Goal: Task Accomplishment & Management: Manage account settings

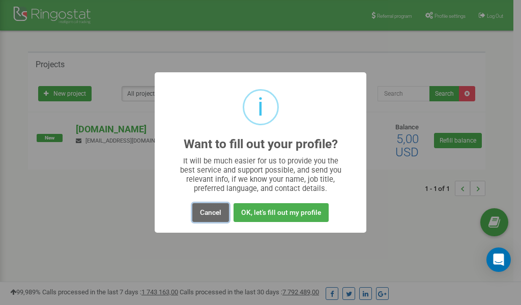
click at [210, 212] on button "Cancel" at bounding box center [210, 212] width 37 height 19
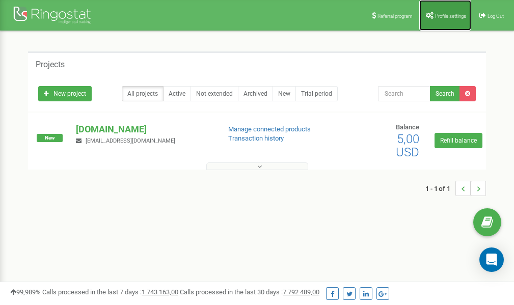
click at [442, 19] on link "Profile settings" at bounding box center [445, 15] width 52 height 31
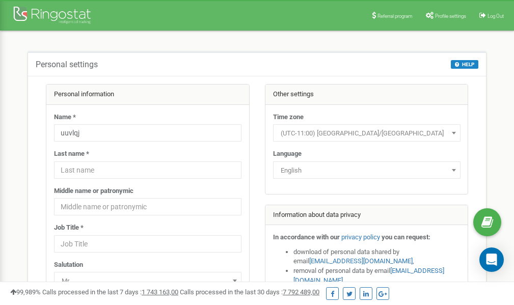
scroll to position [51, 0]
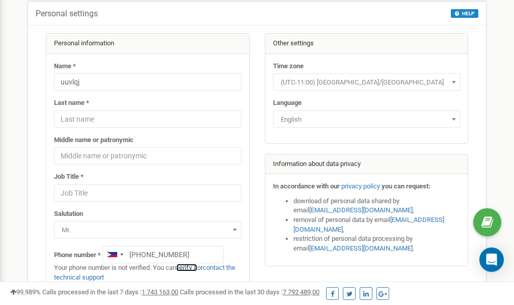
click at [190, 267] on link "verify it" at bounding box center [186, 268] width 21 height 8
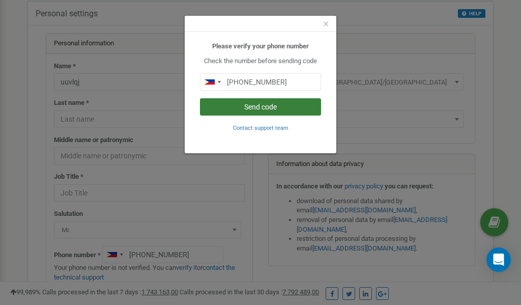
click at [269, 109] on button "Send code" at bounding box center [260, 106] width 121 height 17
